Goal: Task Accomplishment & Management: Manage account settings

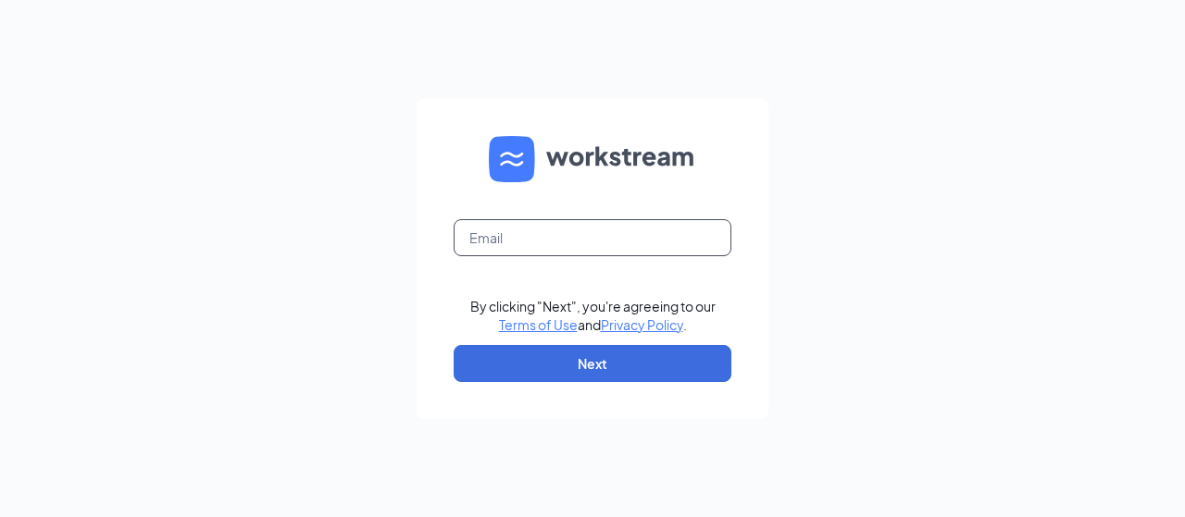
click at [594, 240] on input "text" at bounding box center [593, 237] width 278 height 37
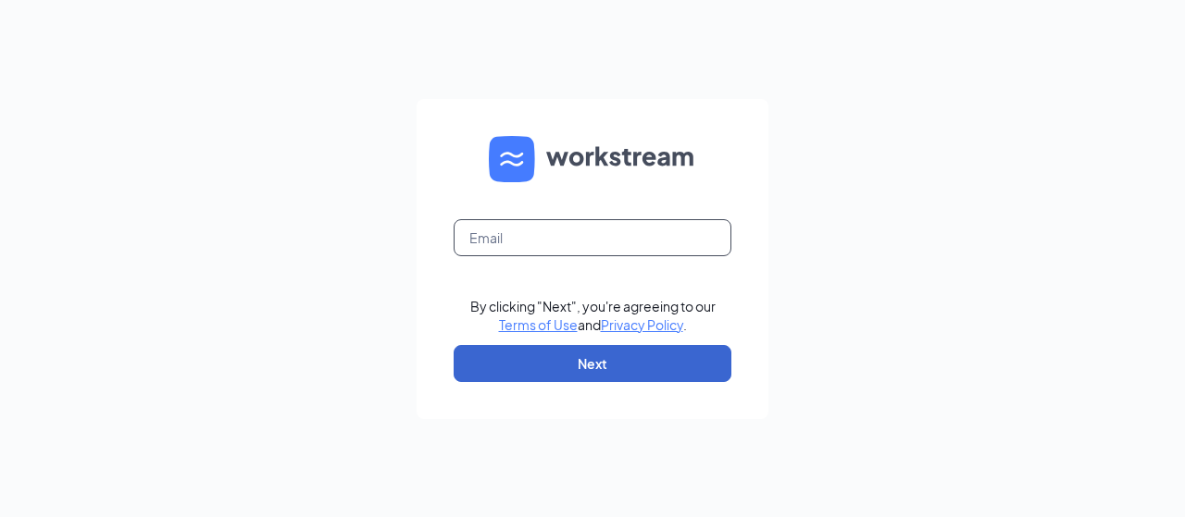
type input "[EMAIL_ADDRESS][DOMAIN_NAME]"
click at [607, 377] on button "Next" at bounding box center [593, 363] width 278 height 37
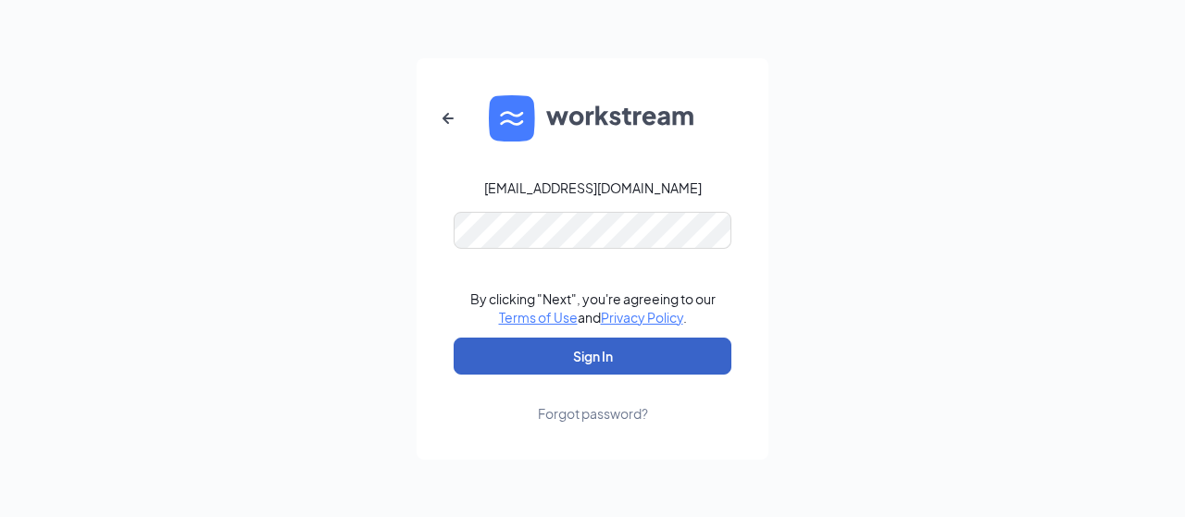
click at [606, 357] on button "Sign In" at bounding box center [593, 356] width 278 height 37
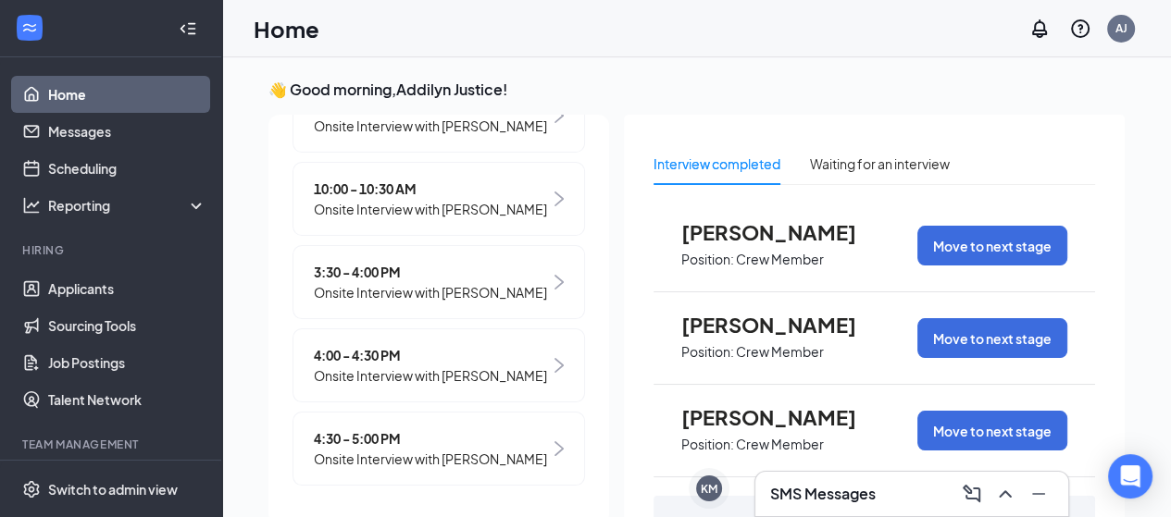
scroll to position [552, 0]
